Goal: Check status: Check status

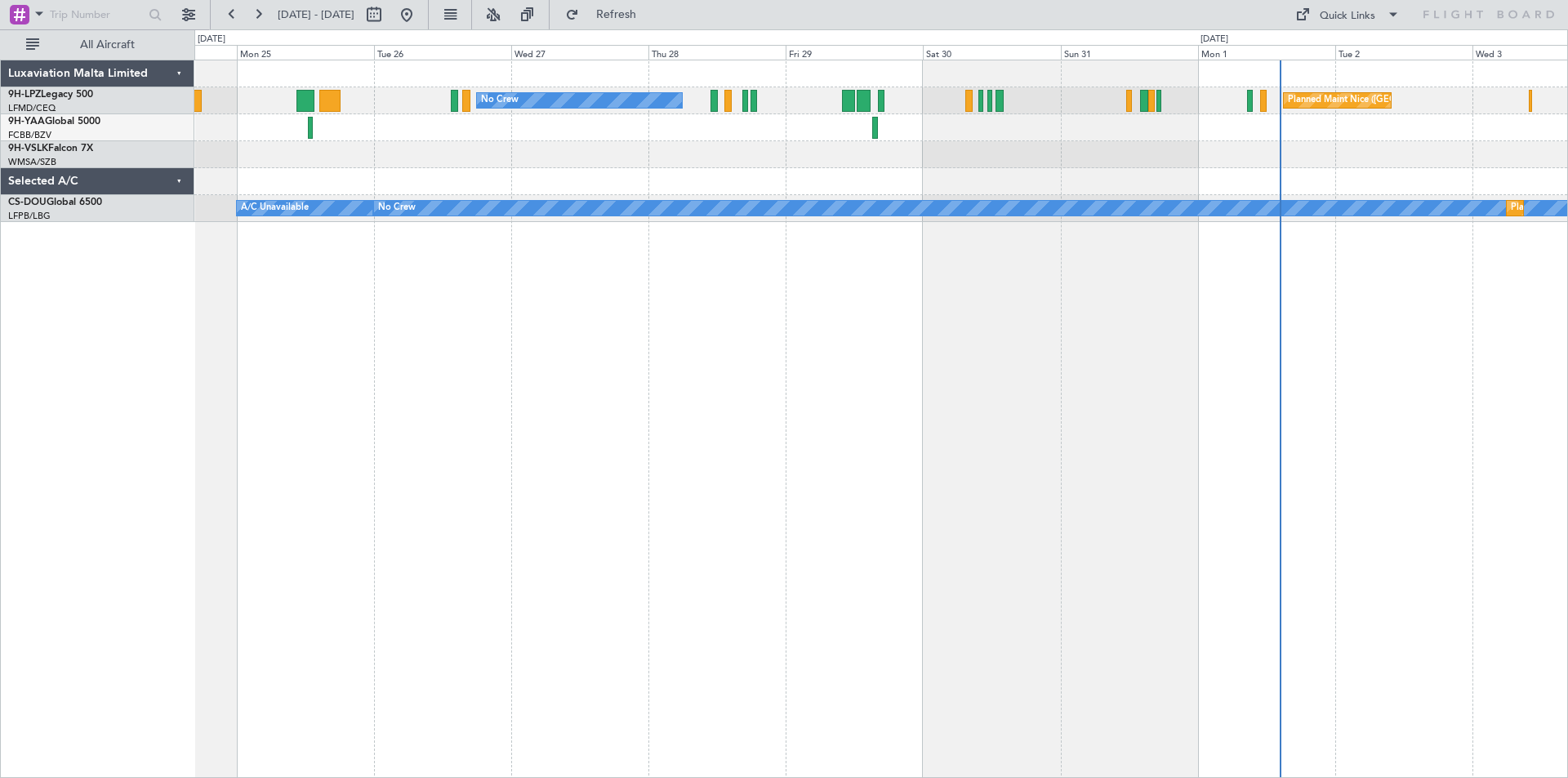
click at [920, 336] on div "No Crew [GEOGRAPHIC_DATA] ([GEOGRAPHIC_DATA]) No Crew Planned Maint [GEOGRAPHIC…" at bounding box center [881, 419] width 1374 height 719
click at [1067, 397] on div "No Crew [GEOGRAPHIC_DATA] ([GEOGRAPHIC_DATA]) No Crew Planned Maint [GEOGRAPHIC…" at bounding box center [881, 419] width 1374 height 719
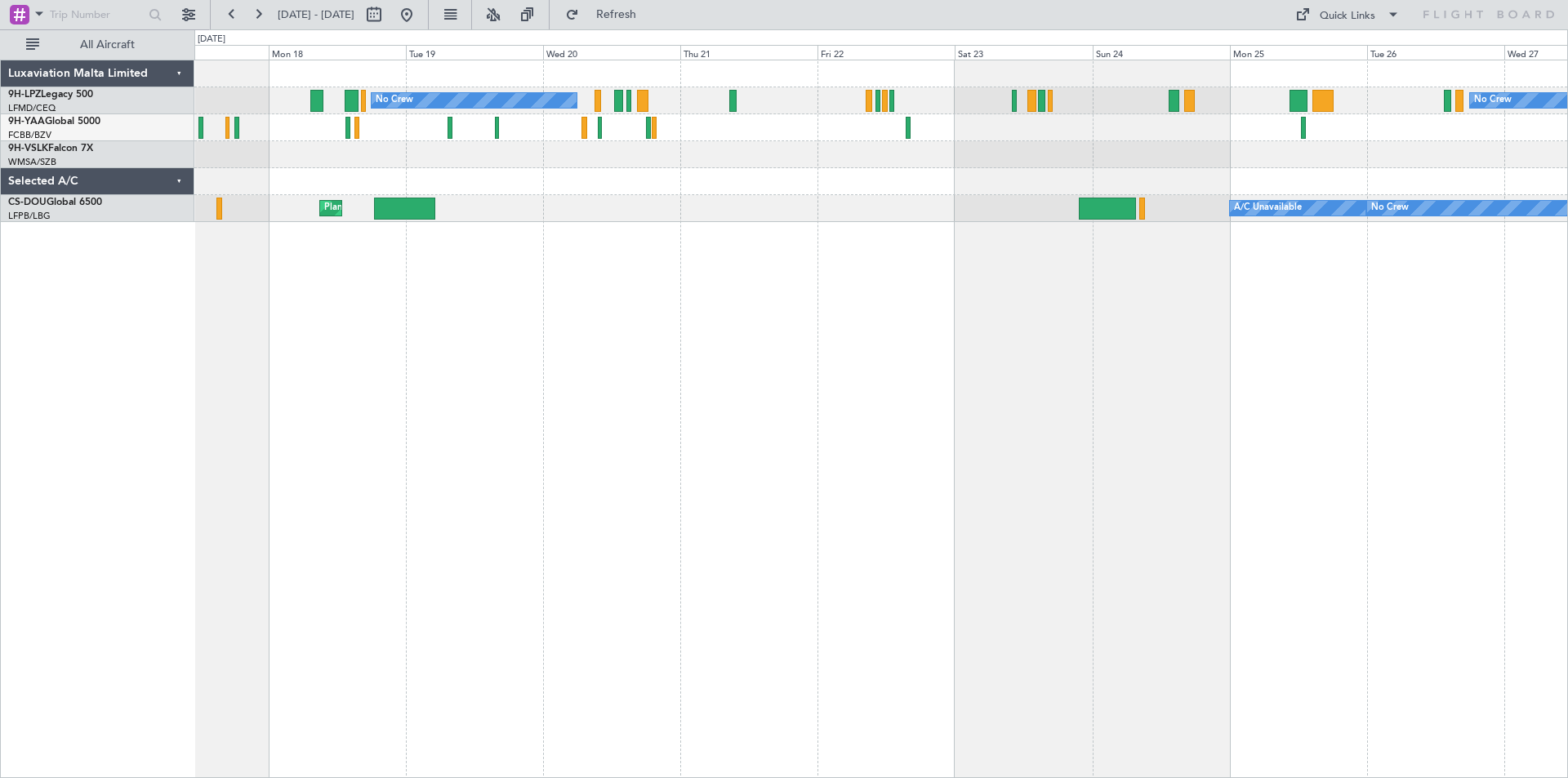
click at [989, 408] on div "No Crew No Crew No Crew Planned Maint [GEOGRAPHIC_DATA] ([GEOGRAPHIC_DATA]) A/C…" at bounding box center [881, 419] width 1374 height 719
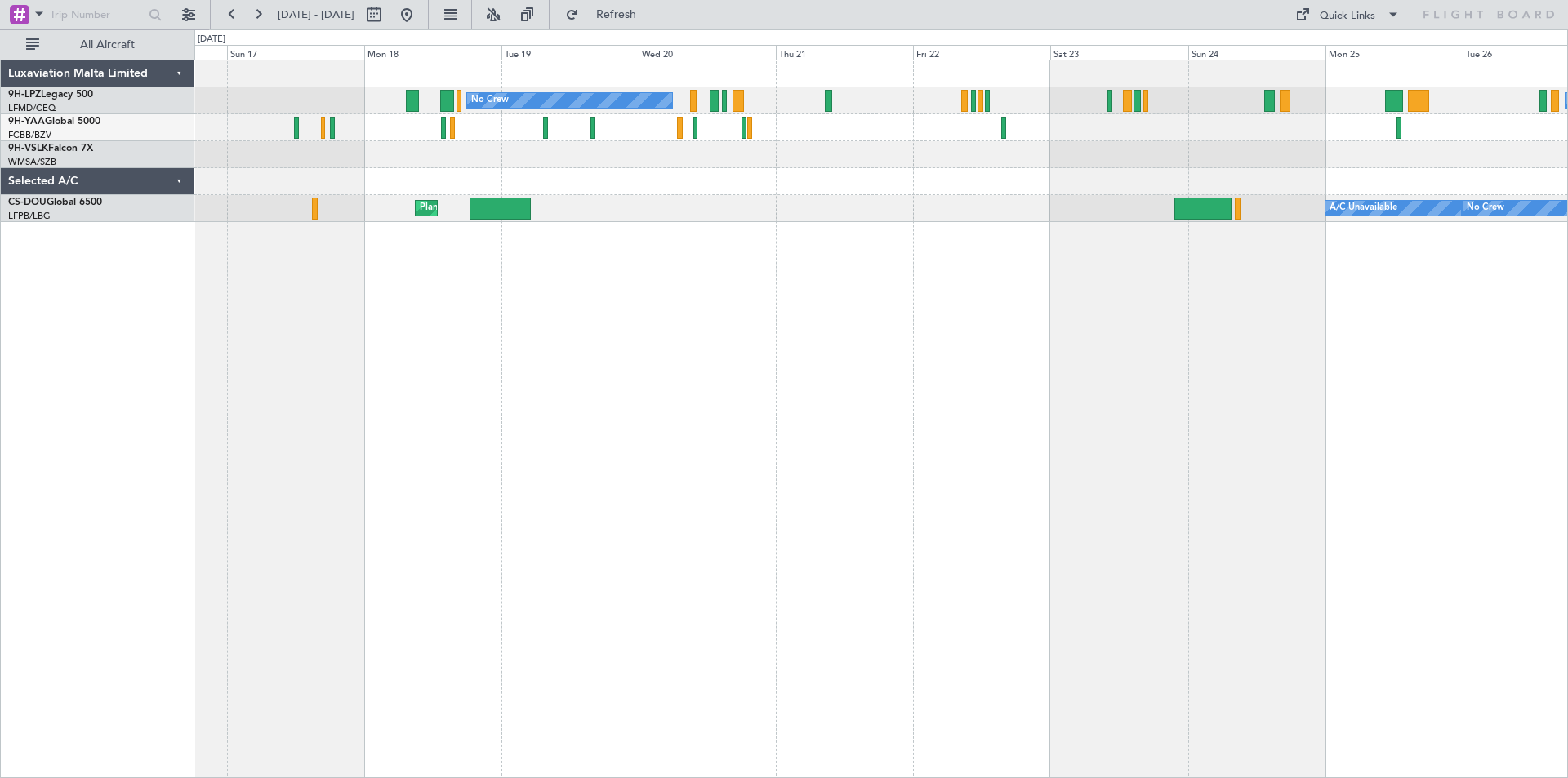
click at [1196, 311] on div "No Crew No Crew No Crew Planned Maint [GEOGRAPHIC_DATA] ([GEOGRAPHIC_DATA]) A/C…" at bounding box center [881, 419] width 1374 height 719
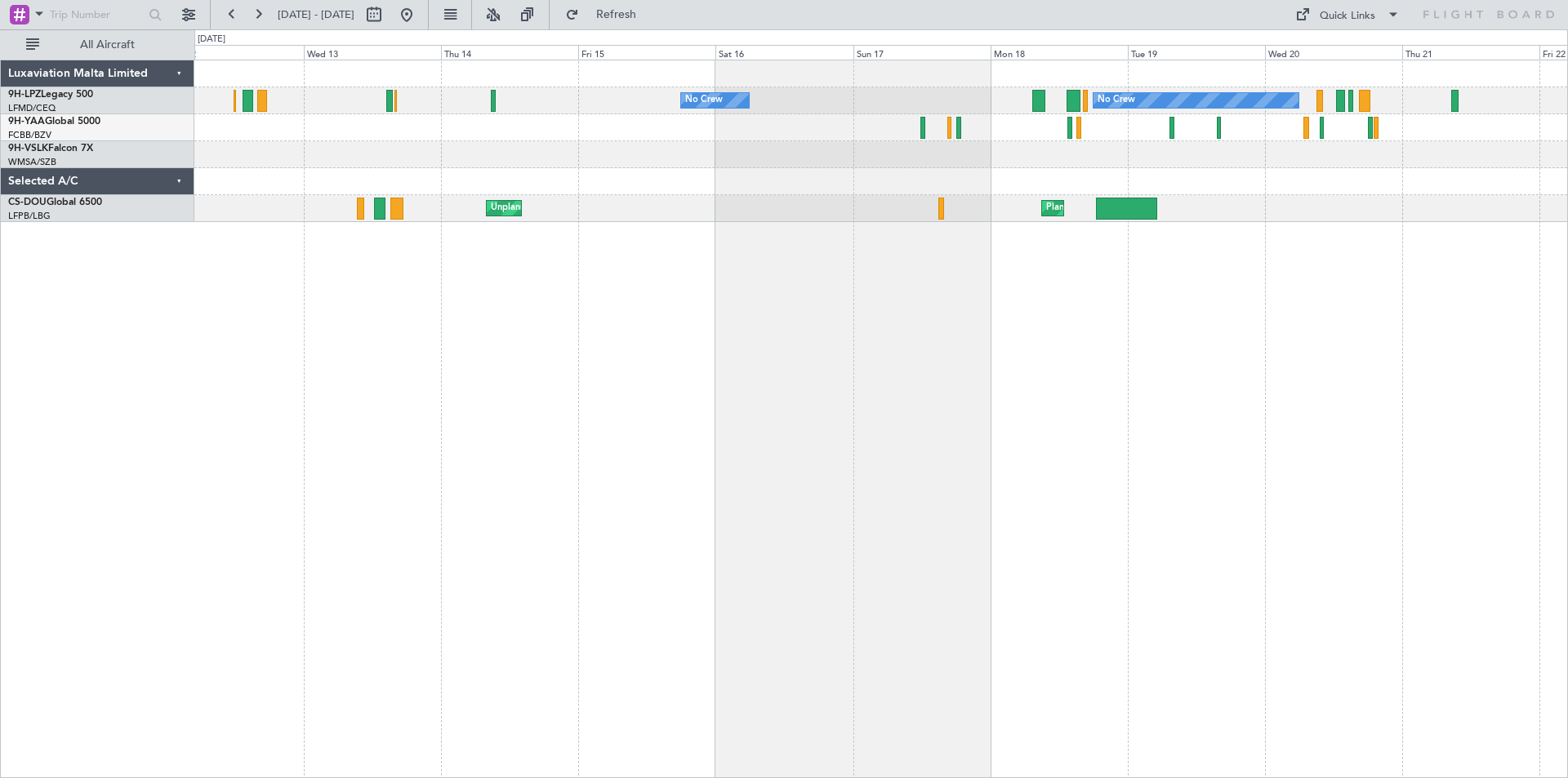
click at [1567, 395] on div "No Crew No Crew Planned Maint [GEOGRAPHIC_DATA] ([GEOGRAPHIC_DATA]) Unplanned M…" at bounding box center [784, 404] width 1568 height 749
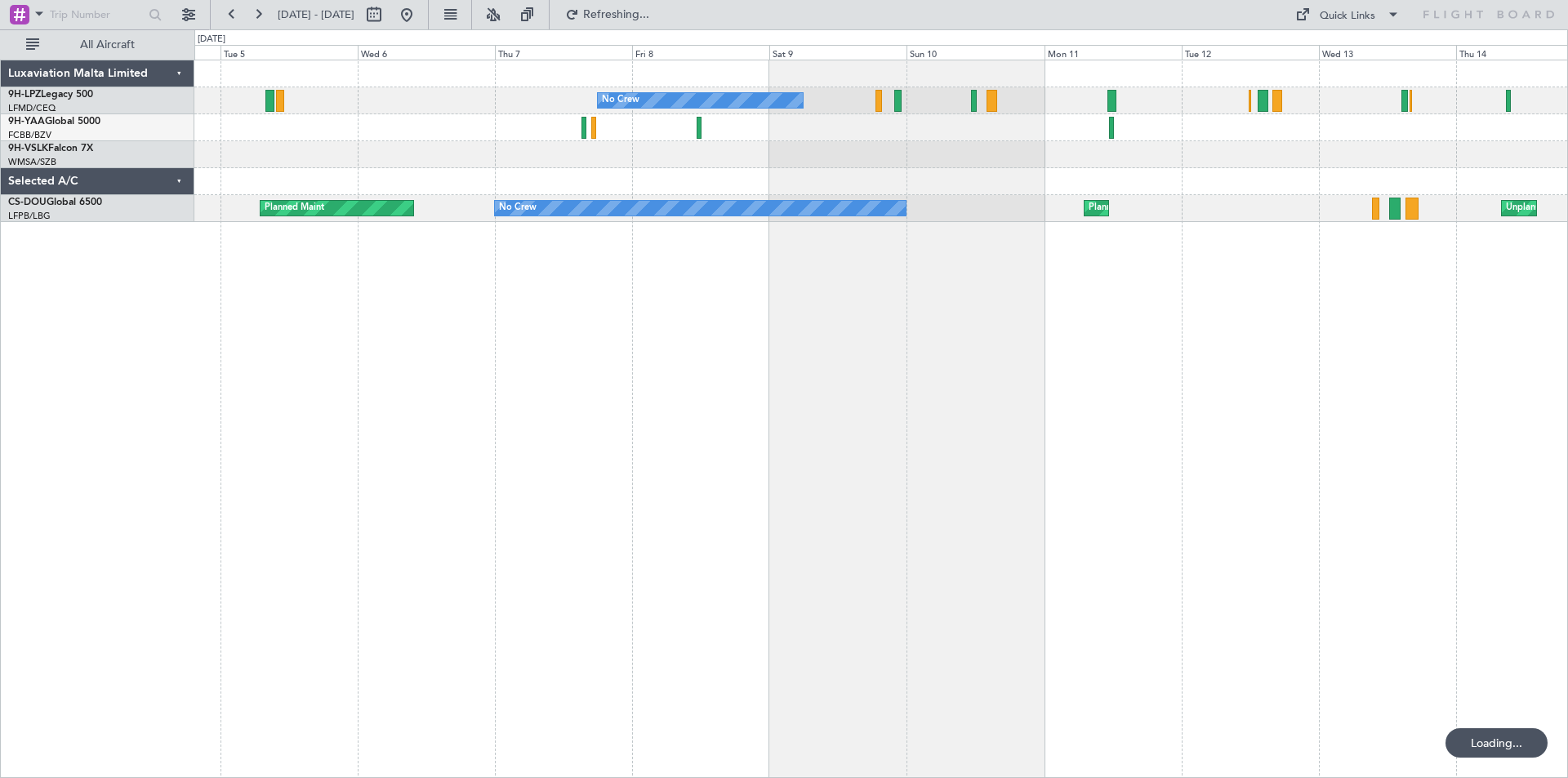
click at [1315, 367] on div "No Crew [GEOGRAPHIC_DATA] ([GEOGRAPHIC_DATA]) No Crew Unplanned Maint [GEOGRAPH…" at bounding box center [881, 419] width 1374 height 719
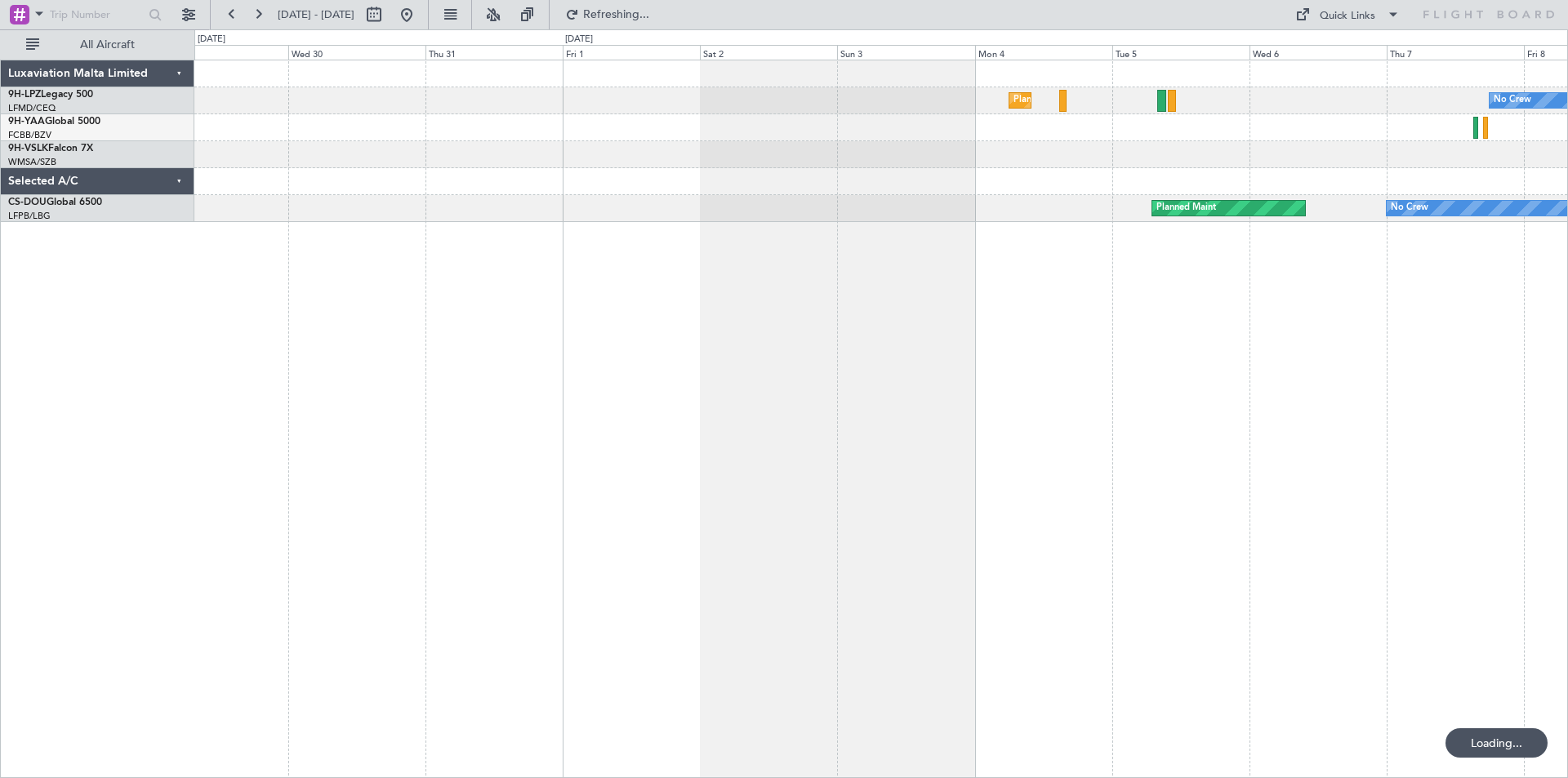
click at [1137, 363] on div "No Crew [GEOGRAPHIC_DATA] ([GEOGRAPHIC_DATA]) No Crew Planned Maint" at bounding box center [881, 419] width 1374 height 719
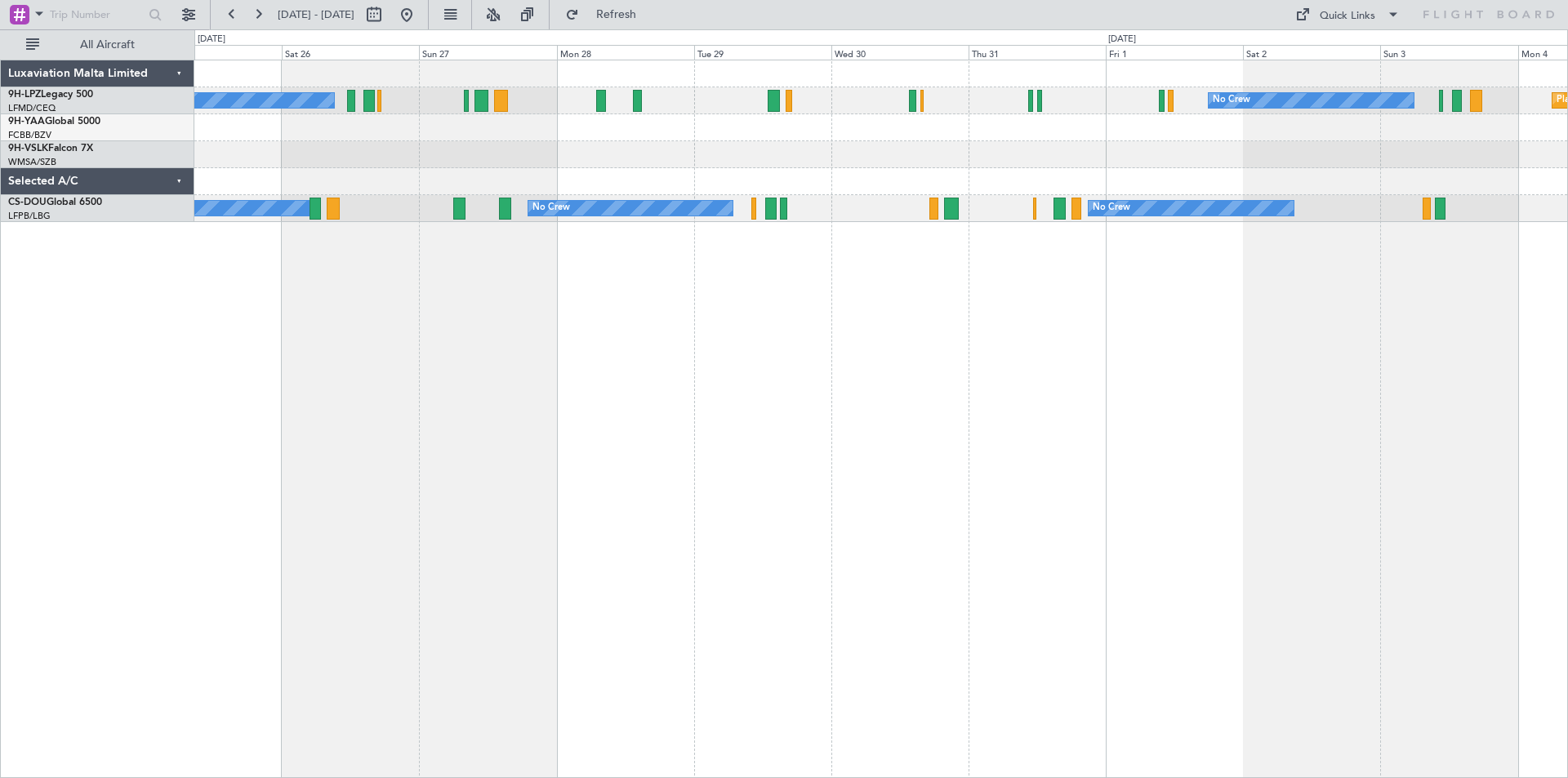
click at [1092, 364] on div "Planned Maint Nice ([GEOGRAPHIC_DATA]) No Crew No Crew Unplanned Maint [GEOGRAP…" at bounding box center [881, 419] width 1374 height 719
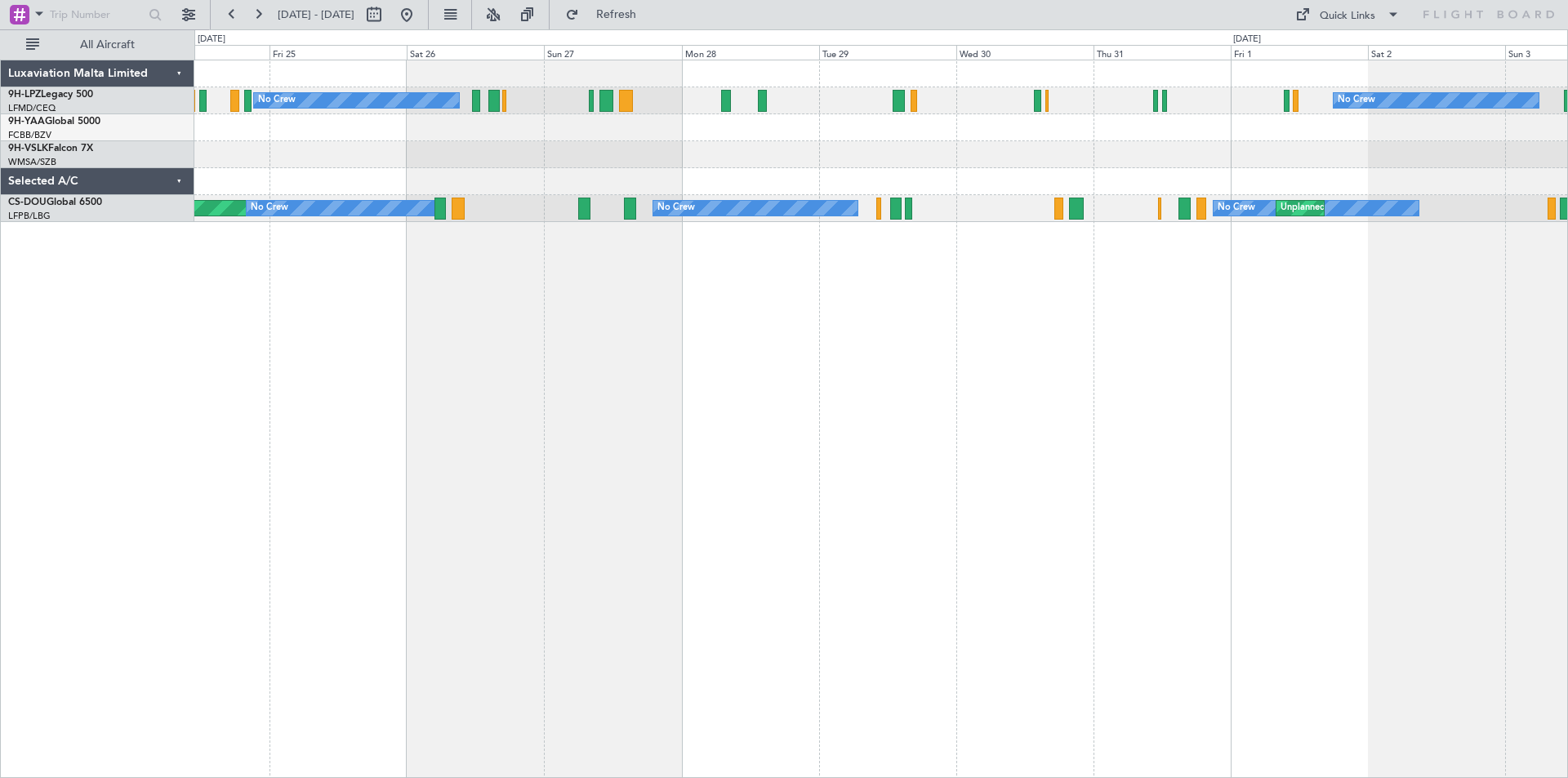
click at [537, 433] on div "No Crew No Crew [GEOGRAPHIC_DATA] ([GEOGRAPHIC_DATA]) Planned Maint [GEOGRAPHIC…" at bounding box center [881, 419] width 1374 height 719
click at [321, 512] on div "No Crew No Crew [GEOGRAPHIC_DATA] ([GEOGRAPHIC_DATA]) Planned Maint [GEOGRAPHIC…" at bounding box center [881, 419] width 1374 height 719
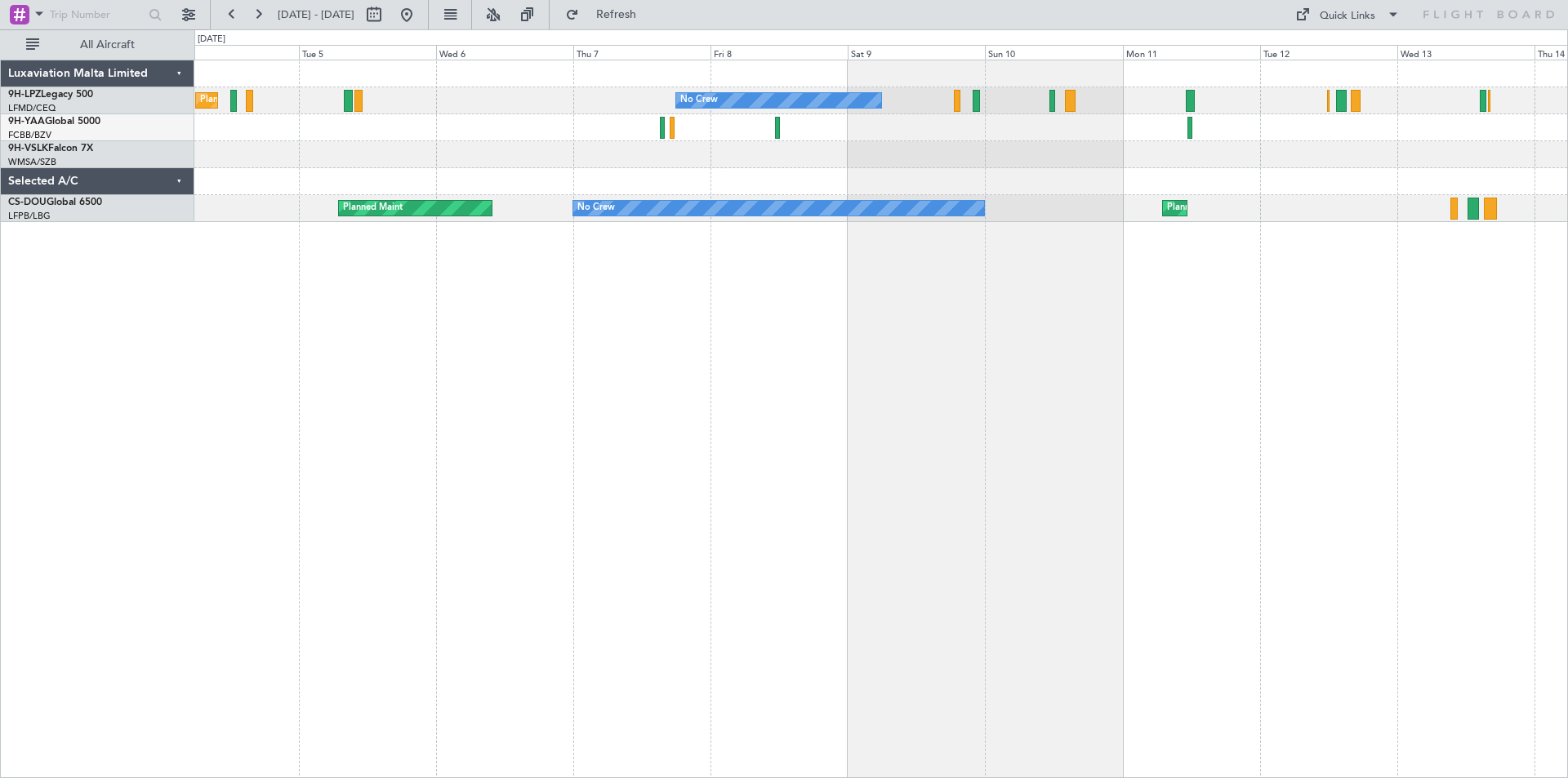
click at [748, 462] on div "Planned Maint Nice ([GEOGRAPHIC_DATA]) No Crew No Crew No Crew Planned Maint No…" at bounding box center [881, 419] width 1374 height 719
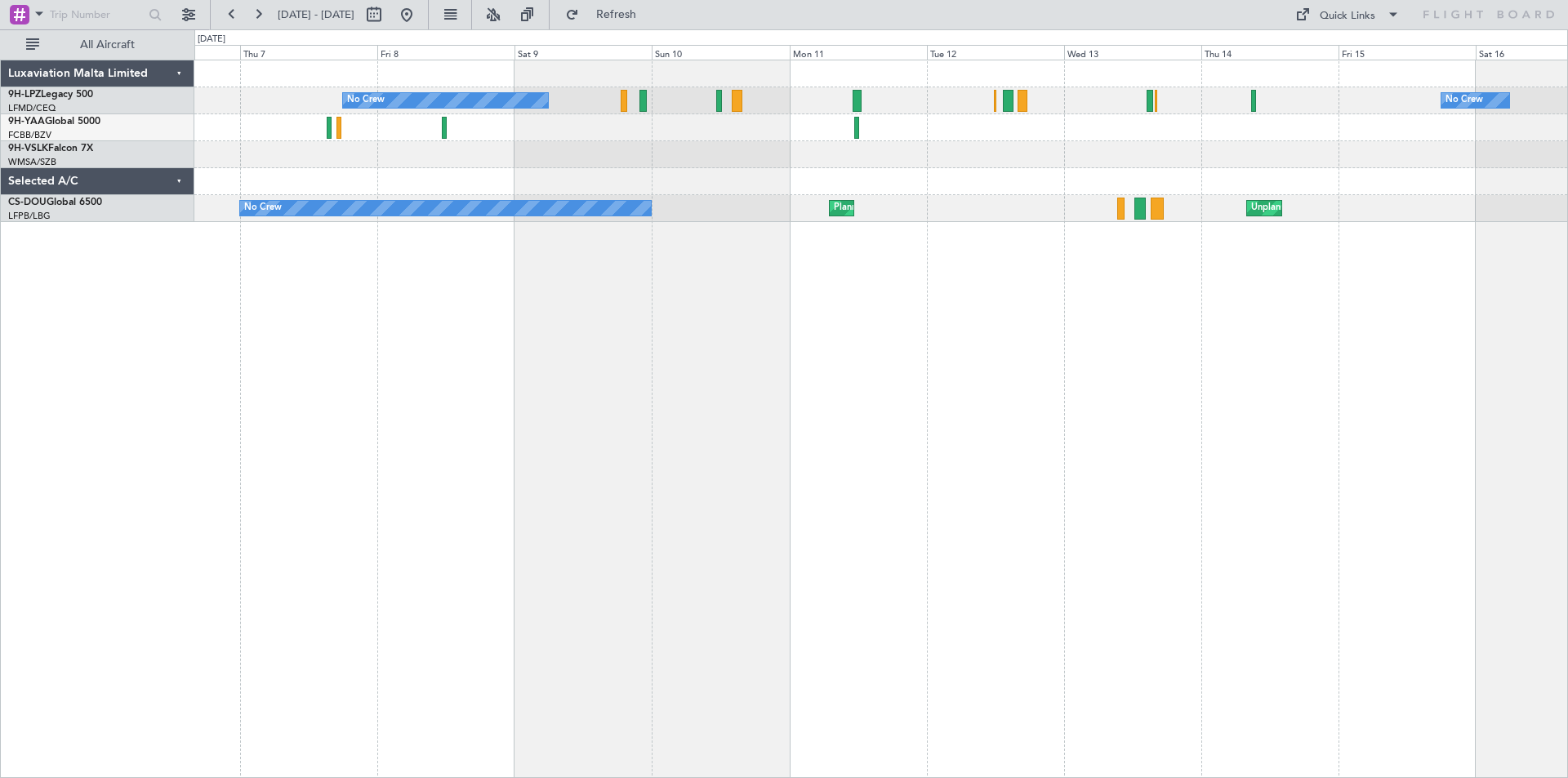
click at [822, 441] on div "No Crew No Crew [GEOGRAPHIC_DATA] ([GEOGRAPHIC_DATA]) No Crew Planned Maint [GE…" at bounding box center [881, 419] width 1374 height 719
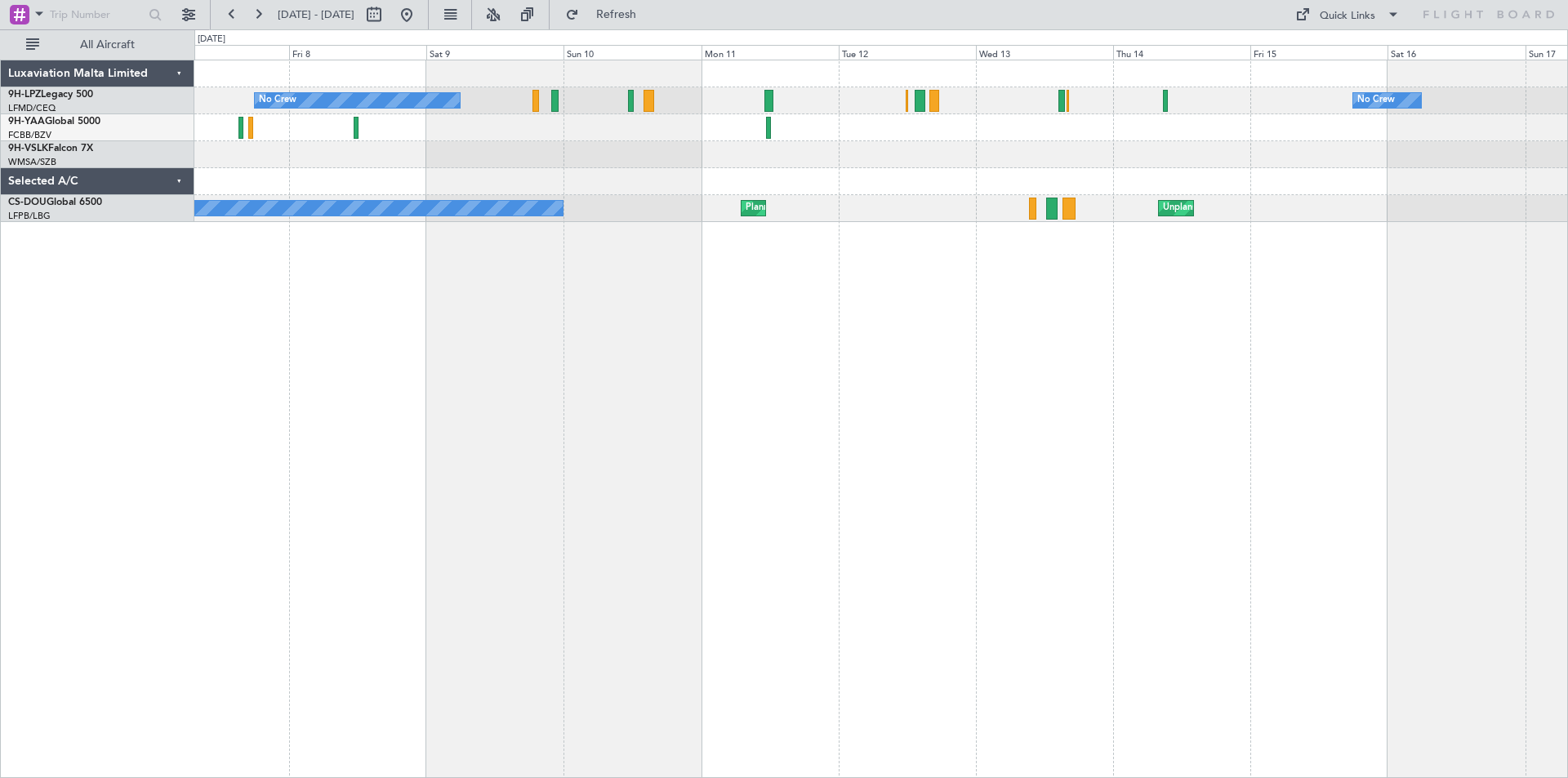
click at [1081, 331] on div "No Crew No Crew No Crew Planned Maint [GEOGRAPHIC_DATA] ([GEOGRAPHIC_DATA]) No …" at bounding box center [881, 419] width 1374 height 719
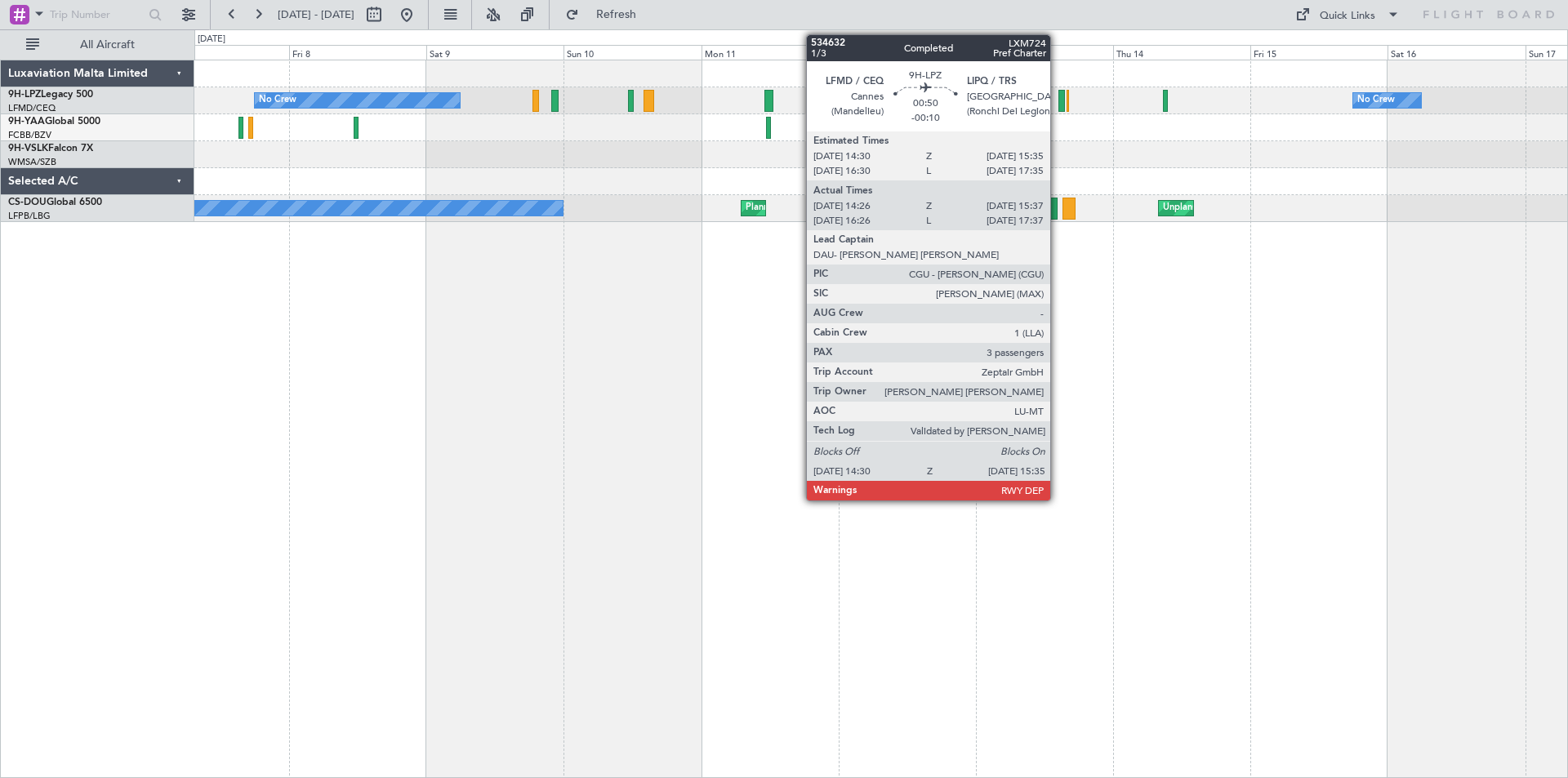
click at [1059, 103] on div at bounding box center [1062, 101] width 7 height 22
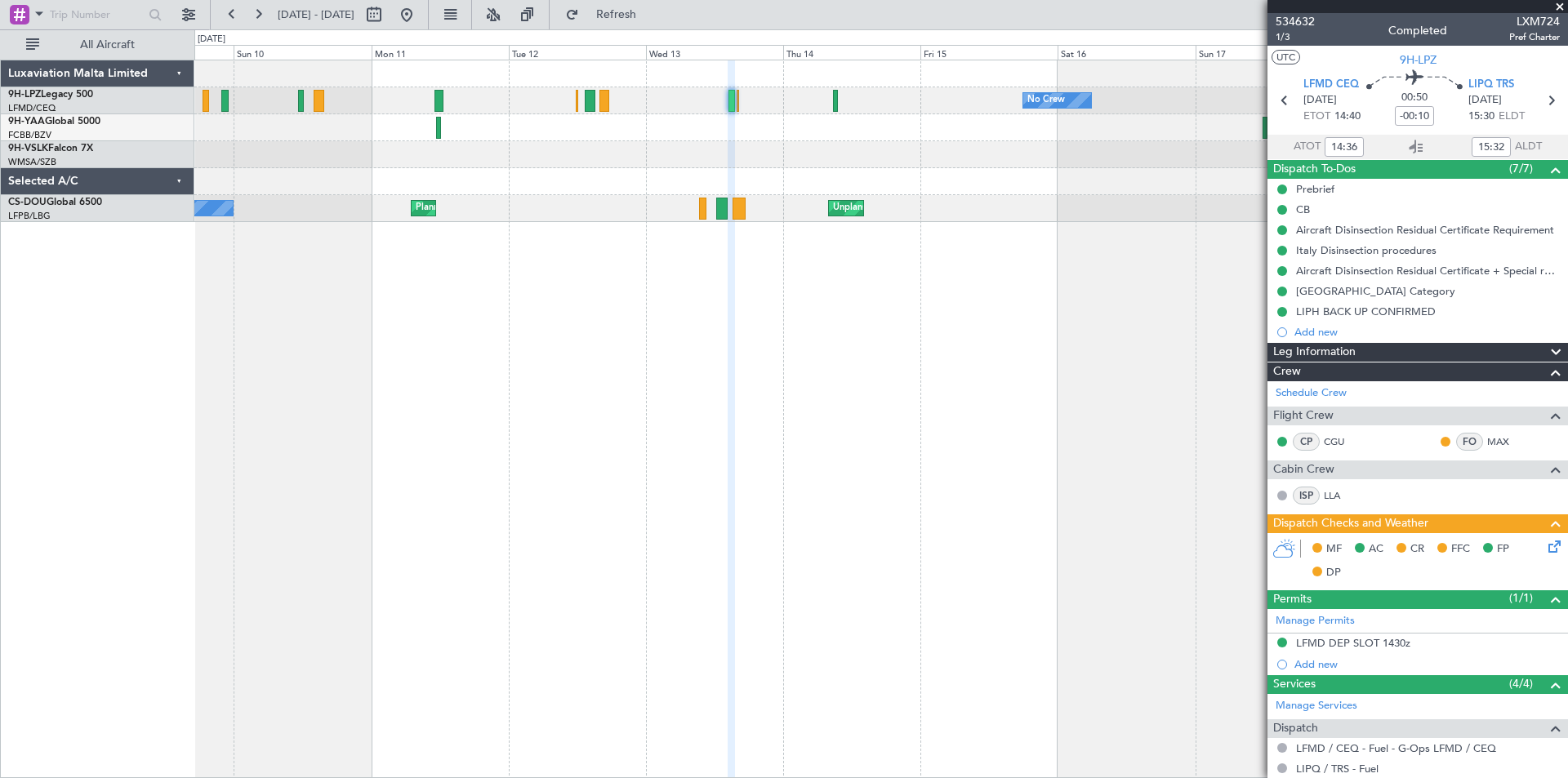
click at [776, 336] on div "No Crew No Crew No Crew Unplanned Maint [GEOGRAPHIC_DATA] ([GEOGRAPHIC_DATA]) P…" at bounding box center [881, 419] width 1374 height 719
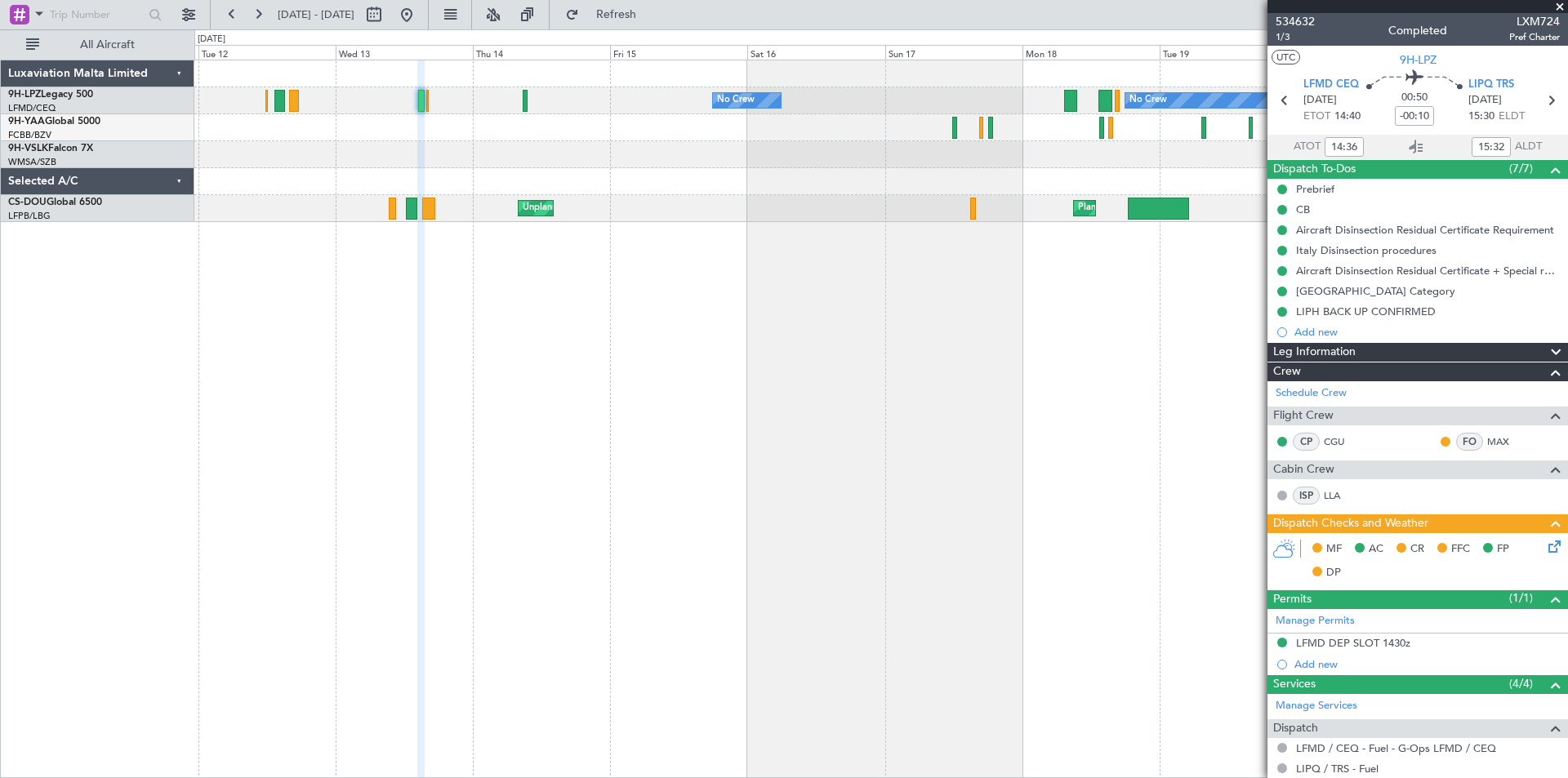
click at [711, 358] on div "No Crew No Crew Unplanned Maint [GEOGRAPHIC_DATA] ([GEOGRAPHIC_DATA]) Planned M…" at bounding box center [881, 419] width 1374 height 719
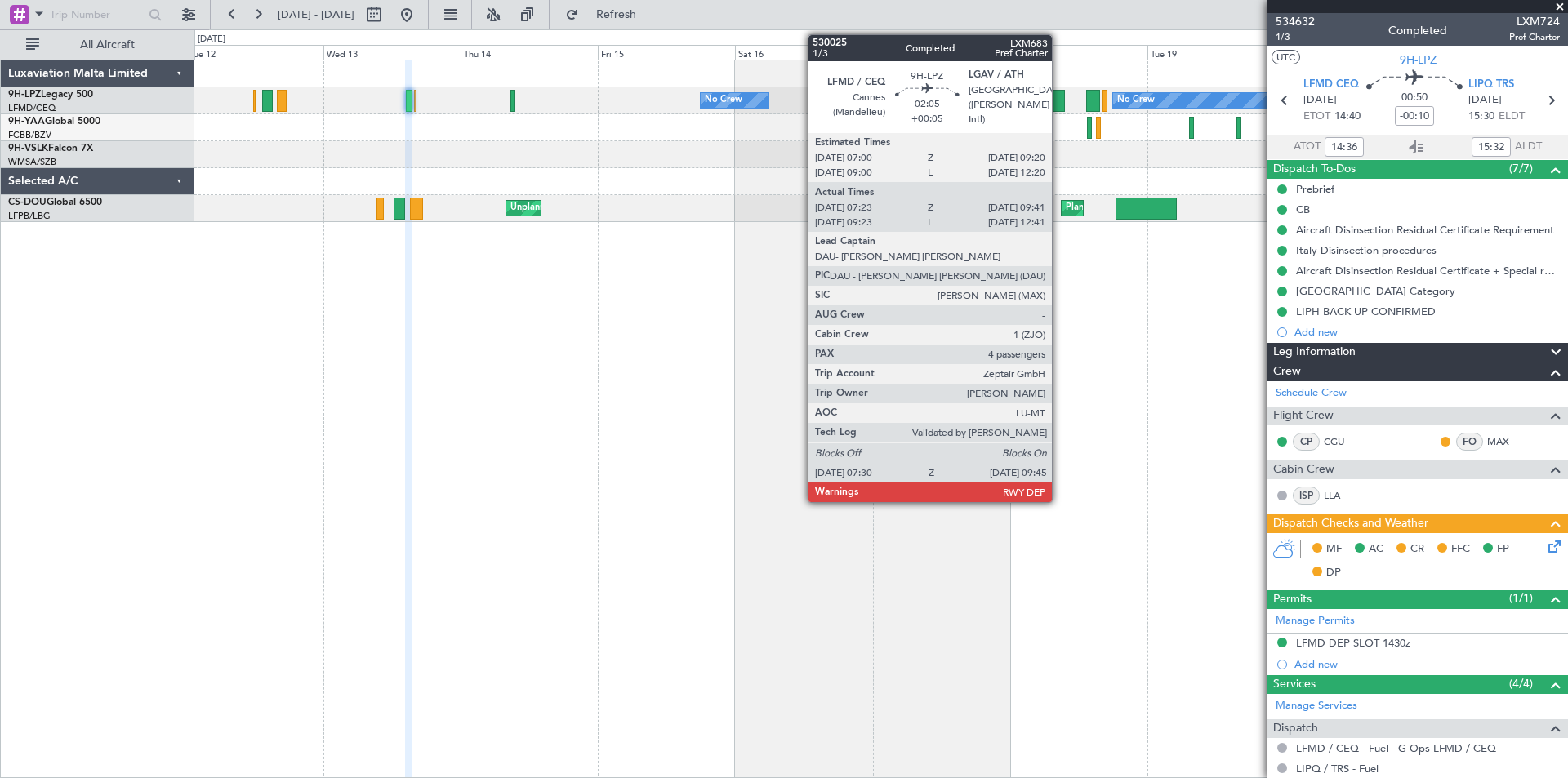
click at [1059, 93] on div at bounding box center [1058, 101] width 13 height 22
click at [1058, 108] on div at bounding box center [1058, 101] width 13 height 22
type input "+00:05"
type input "07:33"
type input "09:36"
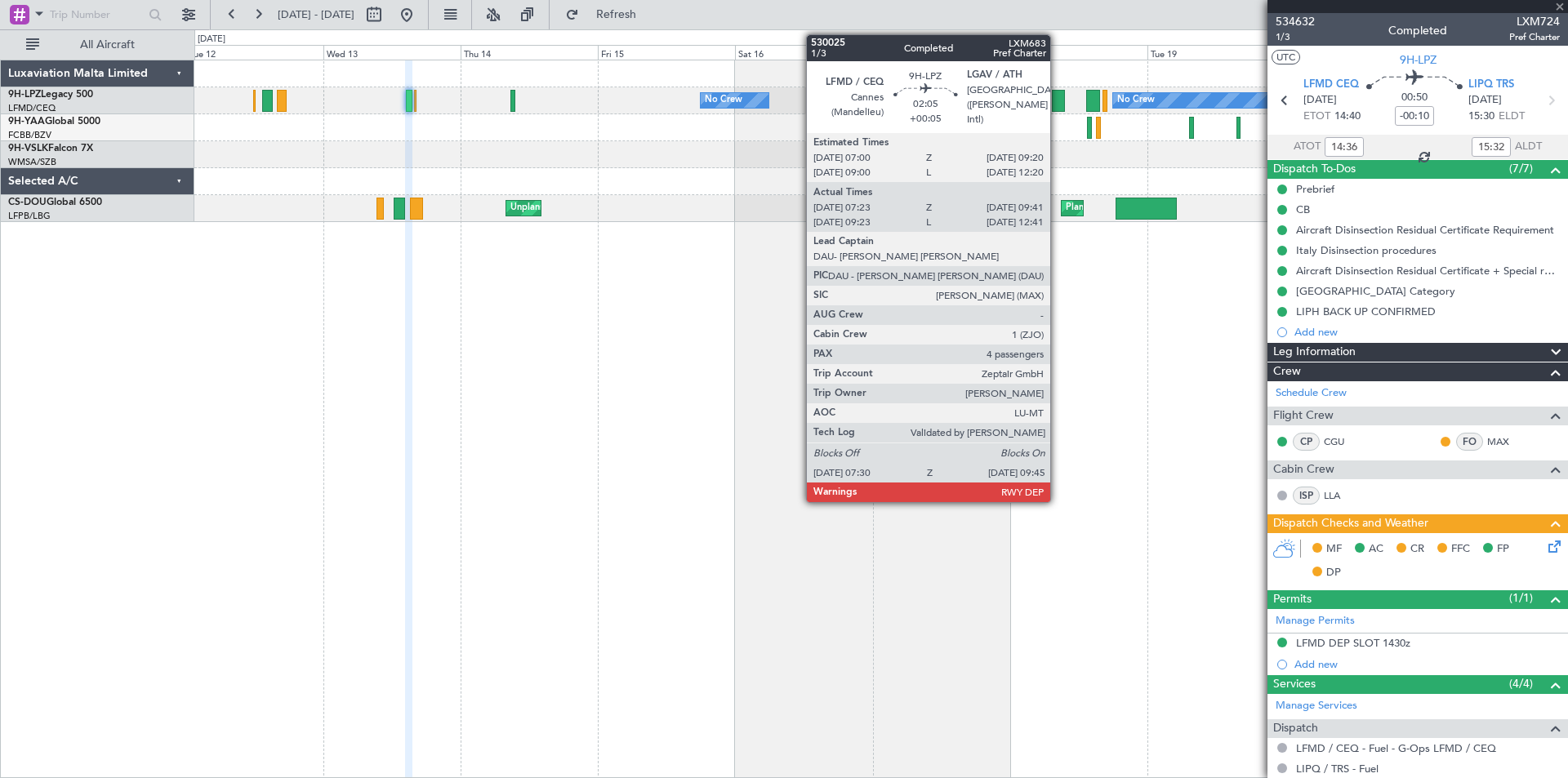
type input "4"
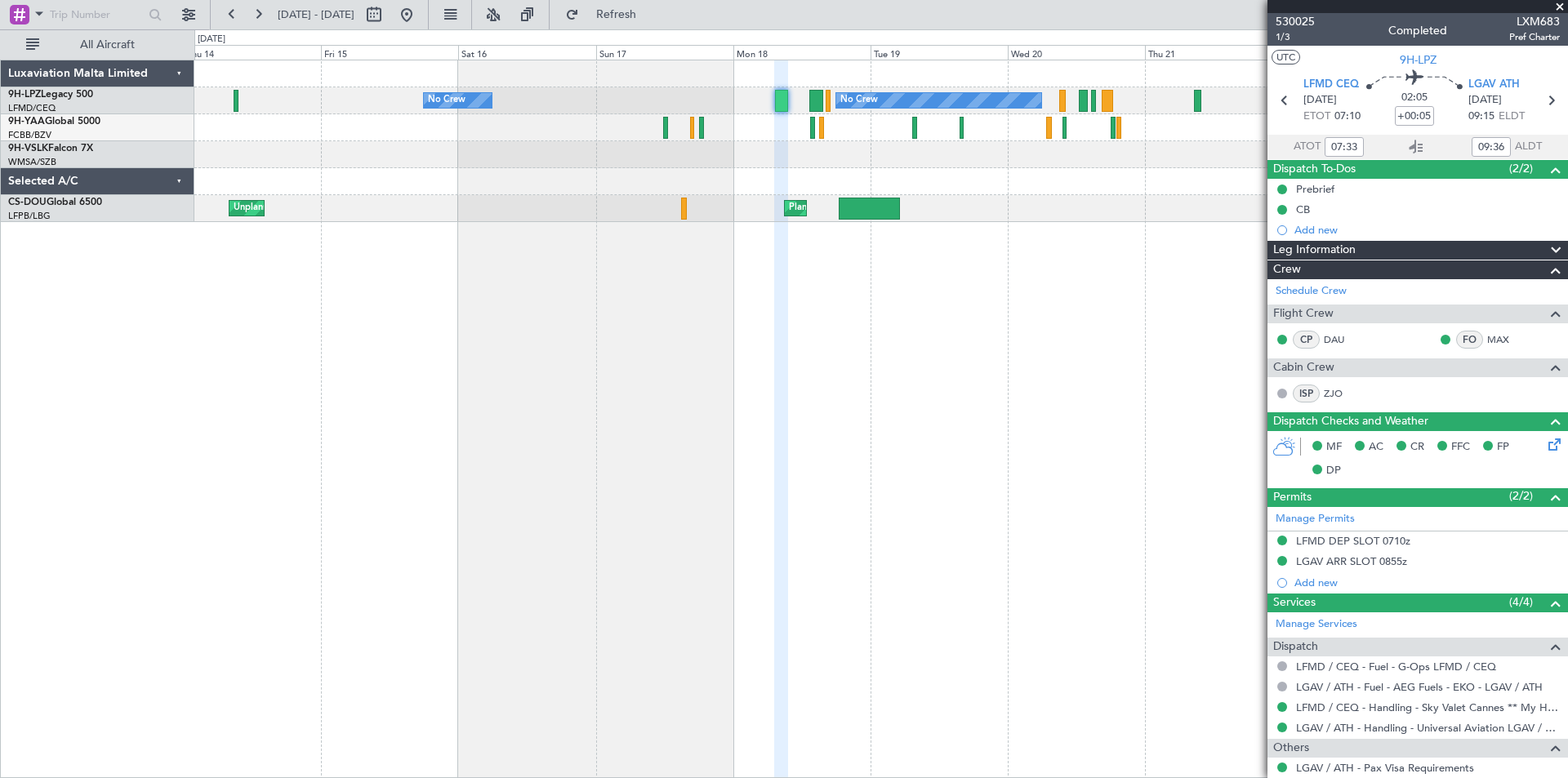
click at [866, 342] on div "No Crew No Crew Planned Maint [GEOGRAPHIC_DATA] ([GEOGRAPHIC_DATA]) Unplanned M…" at bounding box center [881, 419] width 1374 height 719
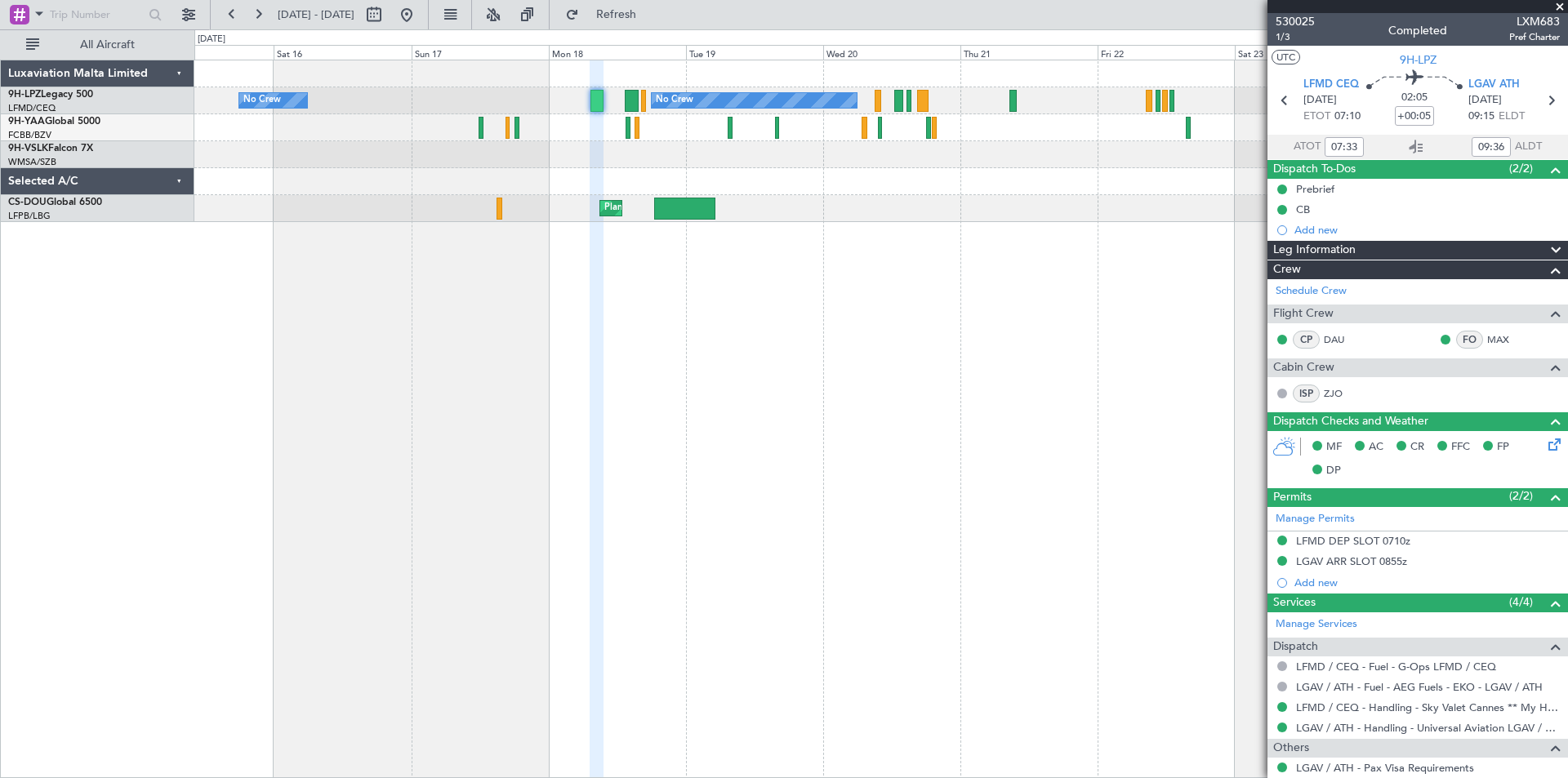
click at [963, 326] on div "No Crew No Crew No Crew Planned Maint [GEOGRAPHIC_DATA] ([GEOGRAPHIC_DATA]) A/C…" at bounding box center [881, 419] width 1374 height 719
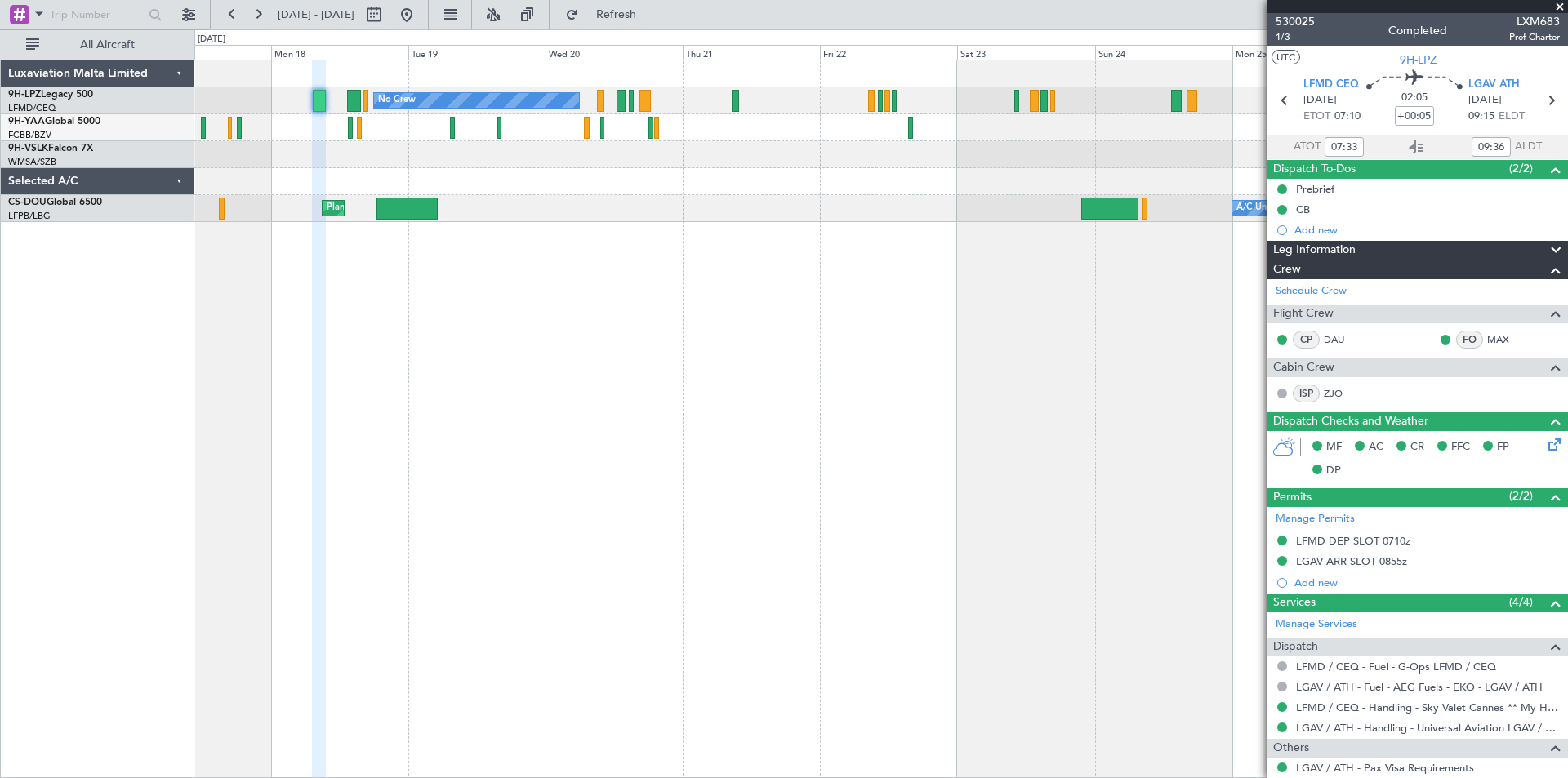
click at [776, 373] on div "No Crew No Crew No Crew Planned Maint [GEOGRAPHIC_DATA] ([GEOGRAPHIC_DATA]) A/C…" at bounding box center [881, 419] width 1374 height 719
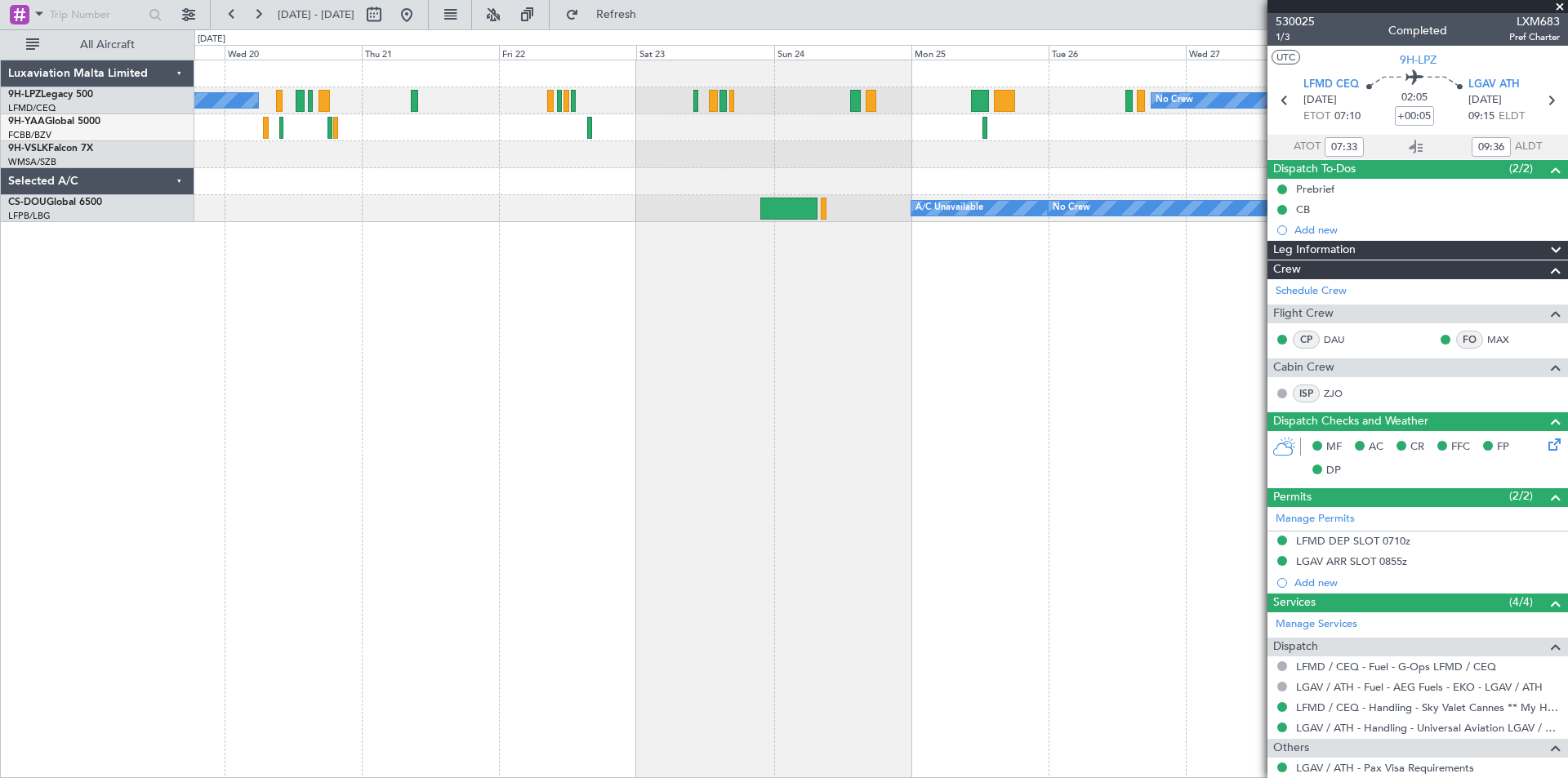
click at [733, 403] on div "No Crew No Crew Planned Maint [GEOGRAPHIC_DATA] ([GEOGRAPHIC_DATA]) A/C Unavail…" at bounding box center [881, 419] width 1374 height 719
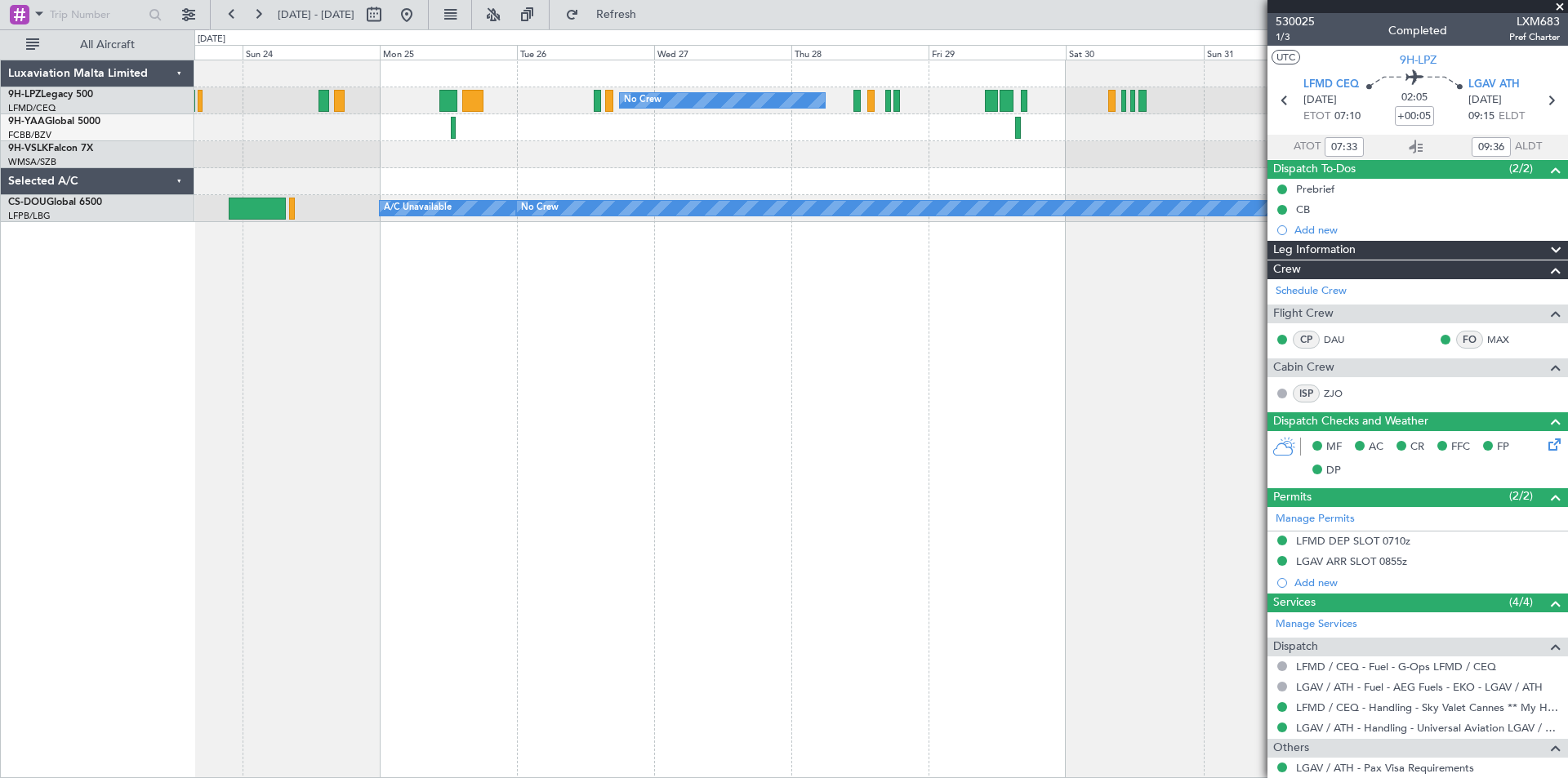
click at [469, 362] on div "No Crew [GEOGRAPHIC_DATA] ([GEOGRAPHIC_DATA]) No Crew Planned Maint [GEOGRAPHIC…" at bounding box center [881, 419] width 1374 height 719
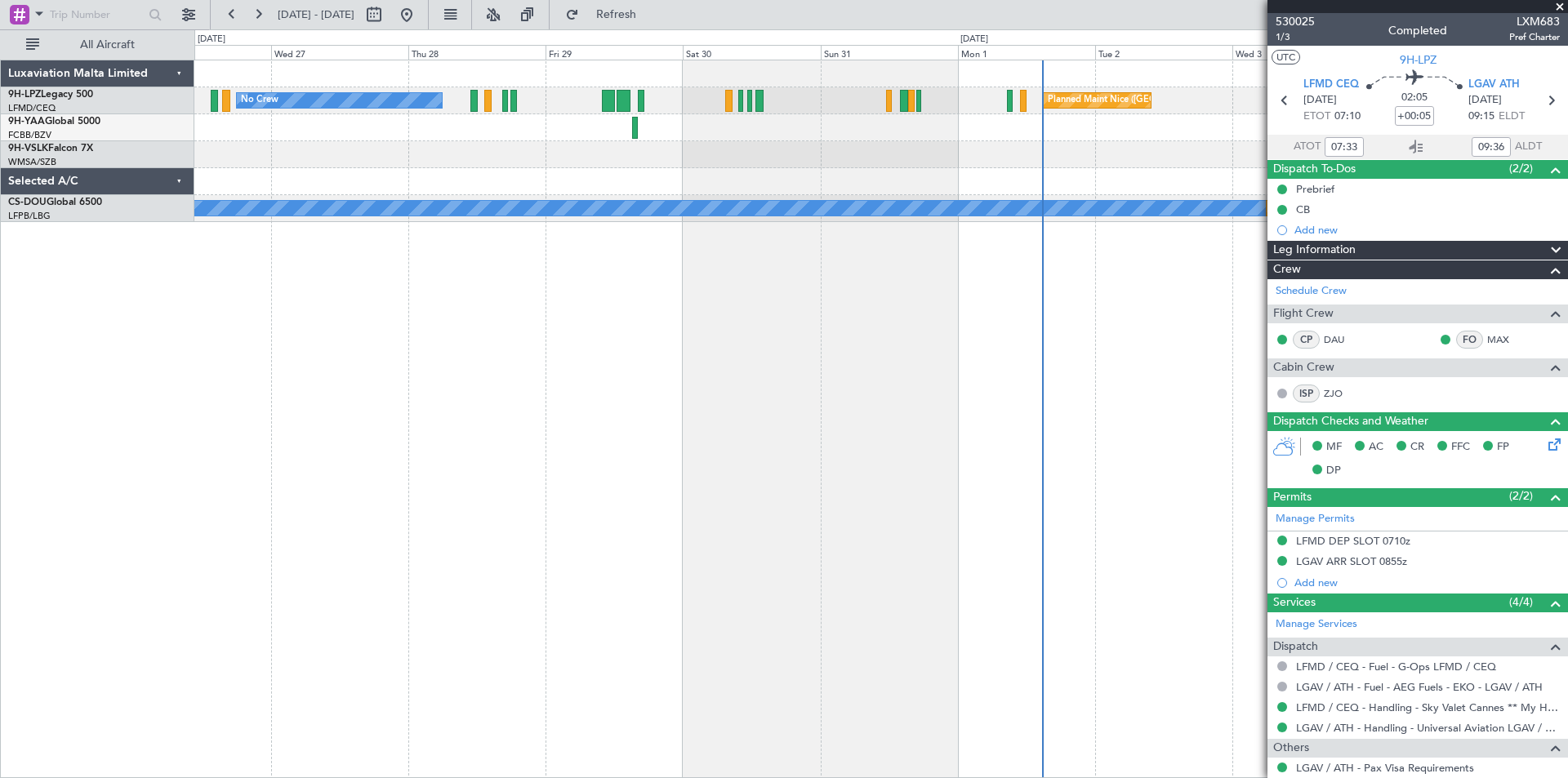
click at [415, 375] on div "No Crew [GEOGRAPHIC_DATA] ([GEOGRAPHIC_DATA]) No Crew Planned Maint [GEOGRAPHIC…" at bounding box center [881, 419] width 1374 height 719
click at [353, 399] on div "No Crew [GEOGRAPHIC_DATA] ([GEOGRAPHIC_DATA]) No Crew Planned Maint [GEOGRAPHIC…" at bounding box center [881, 419] width 1374 height 719
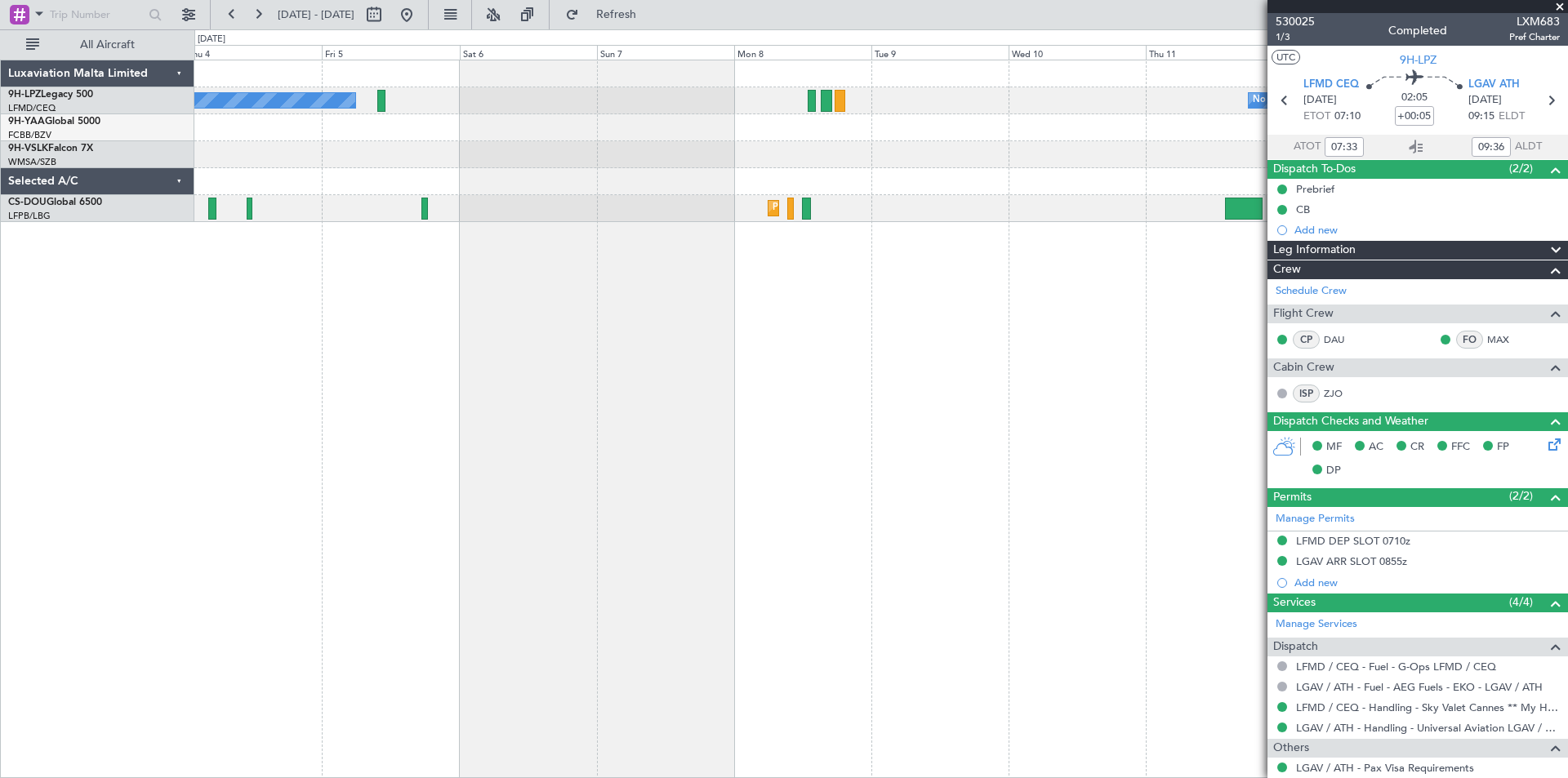
click at [484, 356] on div "No Crew No Crew [GEOGRAPHIC_DATA] ([GEOGRAPHIC_DATA]) Planned Maint [GEOGRAPHIC…" at bounding box center [881, 419] width 1374 height 719
click at [936, 282] on div "No Crew No Crew [GEOGRAPHIC_DATA] ([GEOGRAPHIC_DATA]) Planned Maint [GEOGRAPHIC…" at bounding box center [881, 419] width 1374 height 719
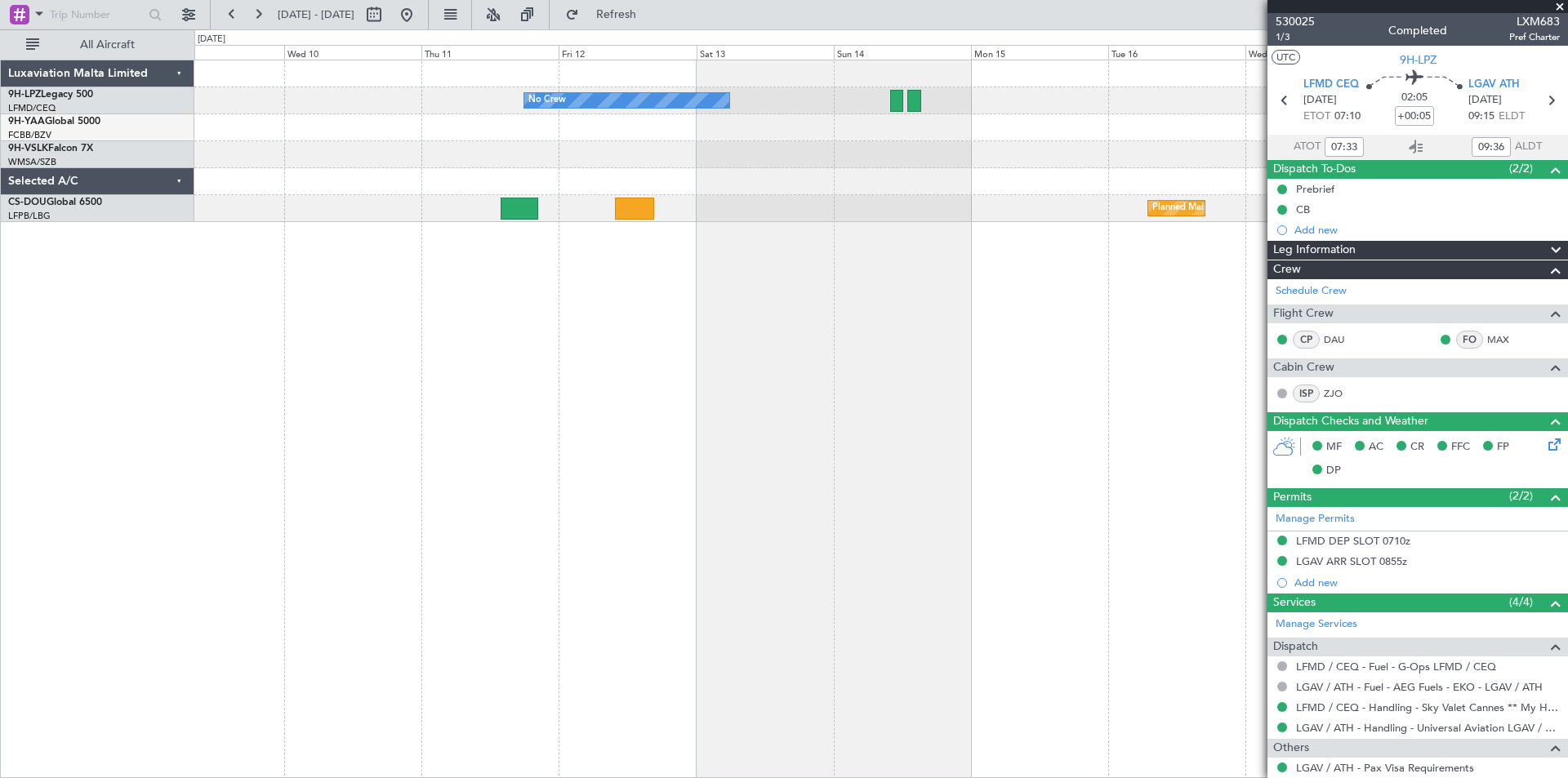
click at [623, 381] on div "No Crew Planned Maint [GEOGRAPHIC_DATA] ([GEOGRAPHIC_DATA]) Planned Maint [GEOG…" at bounding box center [881, 419] width 1374 height 719
click at [648, 351] on div "No Crew Planned Maint [GEOGRAPHIC_DATA] ([GEOGRAPHIC_DATA]) Planned Maint [GEOG…" at bounding box center [881, 419] width 1374 height 719
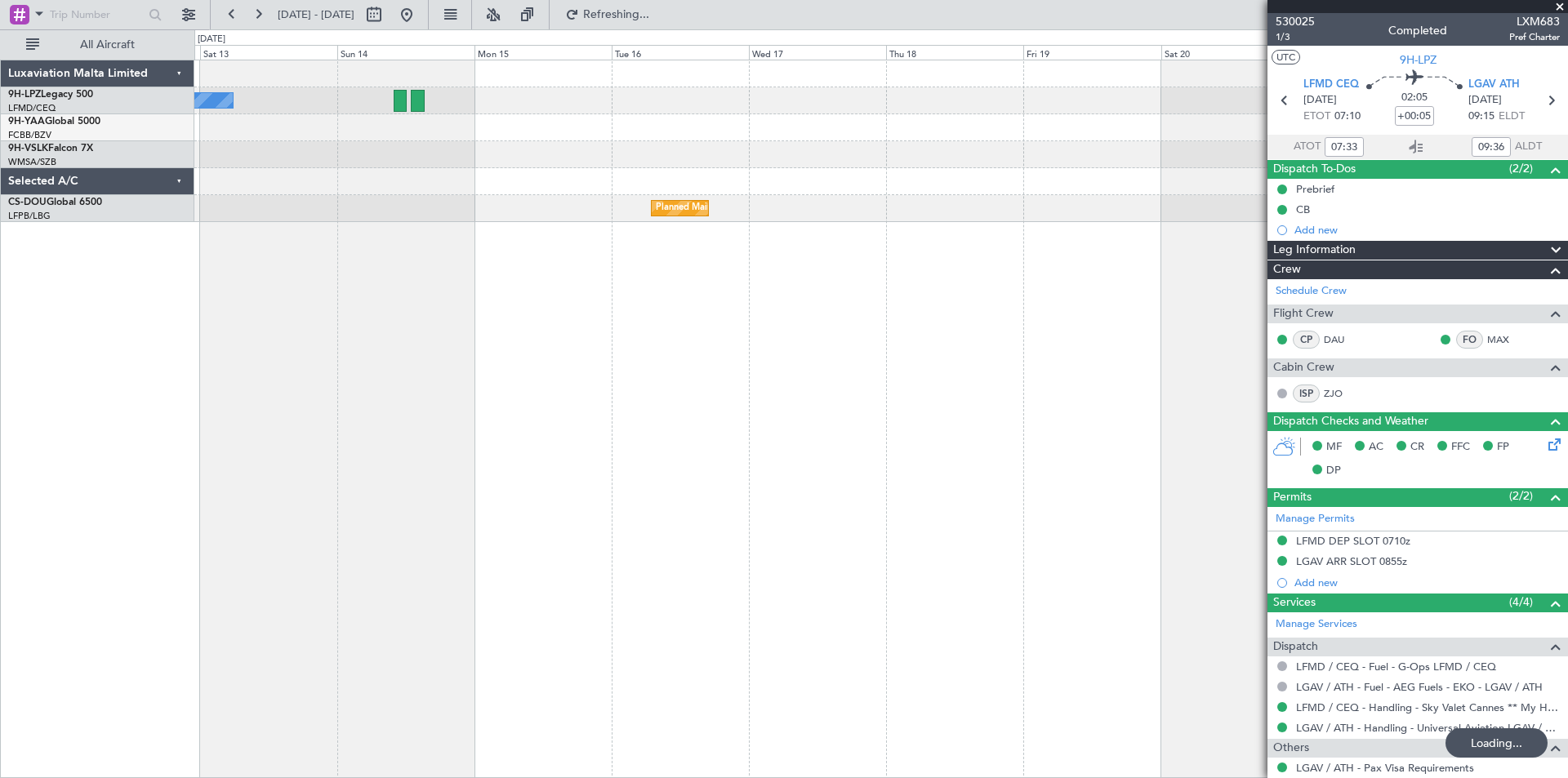
click at [854, 304] on div "No Crew Planned Maint [GEOGRAPHIC_DATA] ([GEOGRAPHIC_DATA]) Planned Maint [GEOG…" at bounding box center [881, 419] width 1374 height 719
